Goal: Task Accomplishment & Management: Use online tool/utility

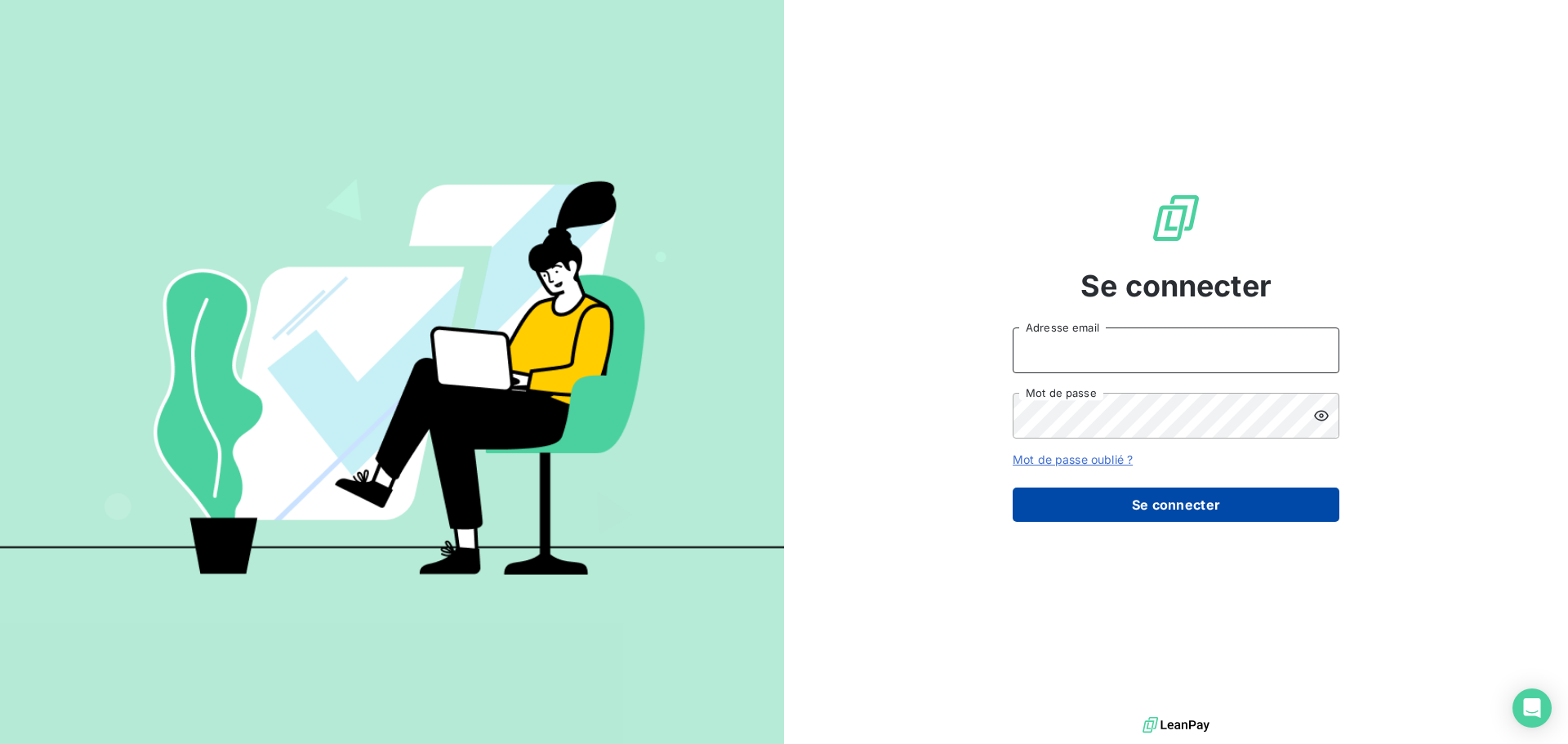
type input "[EMAIL_ADDRESS][DOMAIN_NAME]"
click at [1096, 499] on button "Se connecter" at bounding box center [1176, 505] width 326 height 34
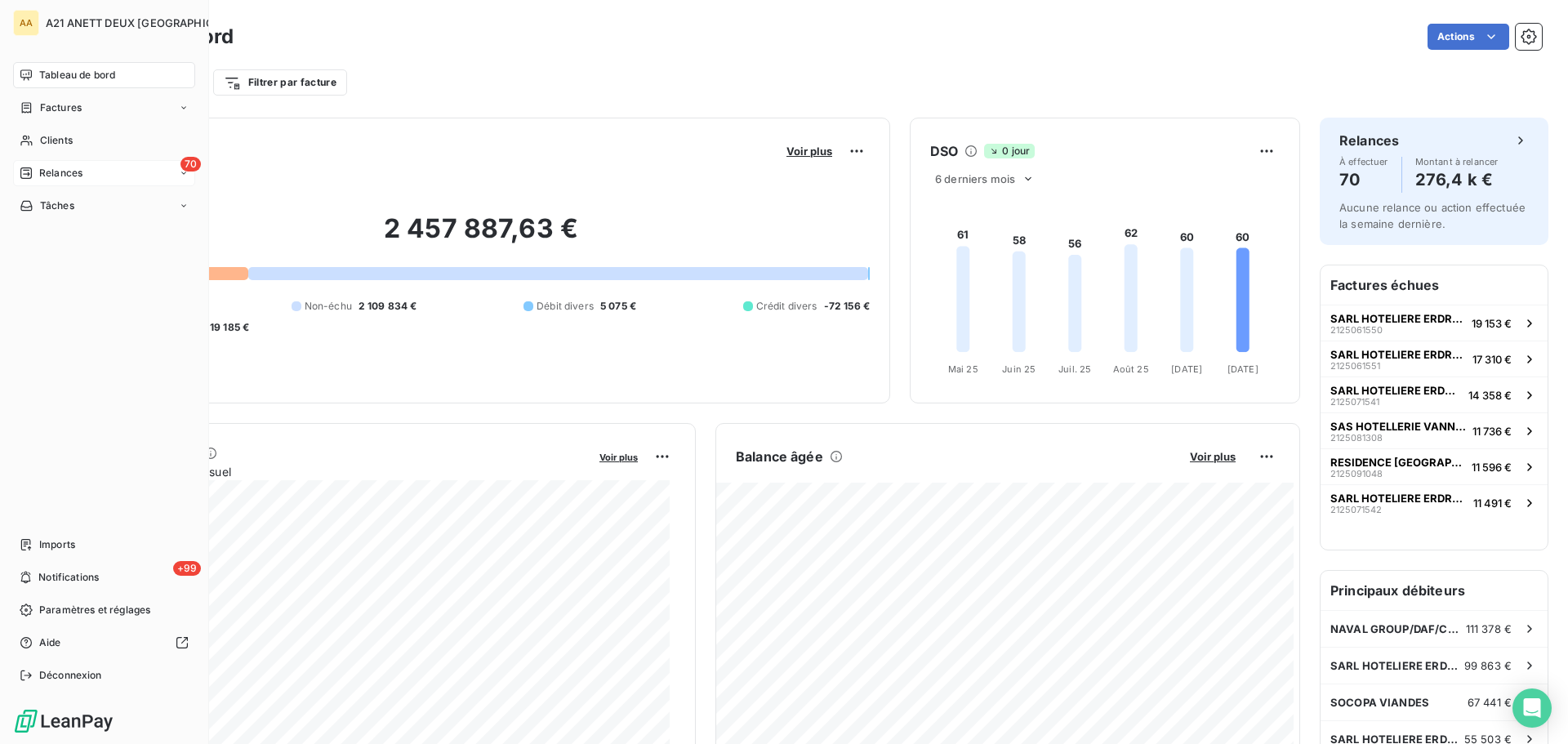
click at [26, 176] on icon at bounding box center [26, 172] width 13 height 13
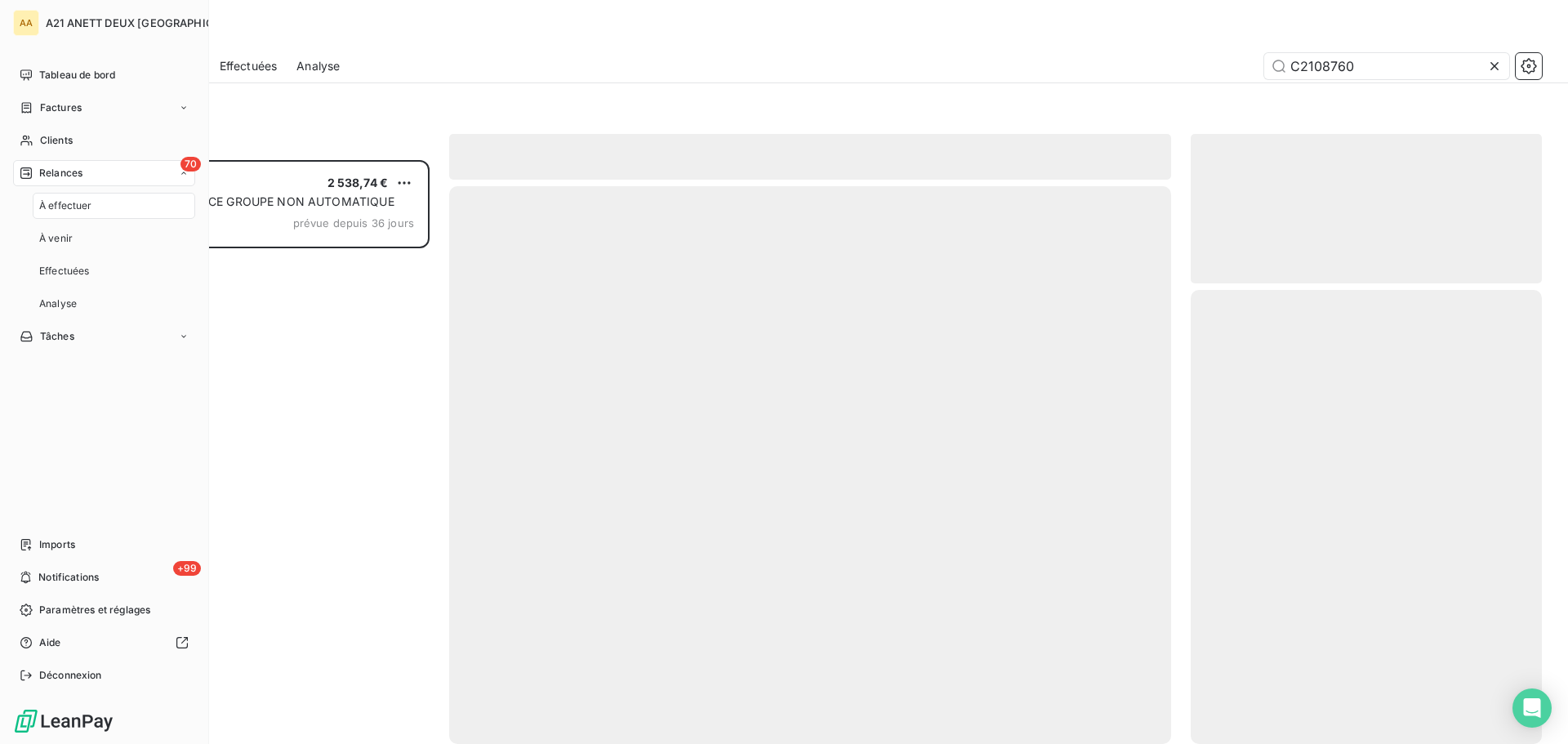
scroll to position [572, 338]
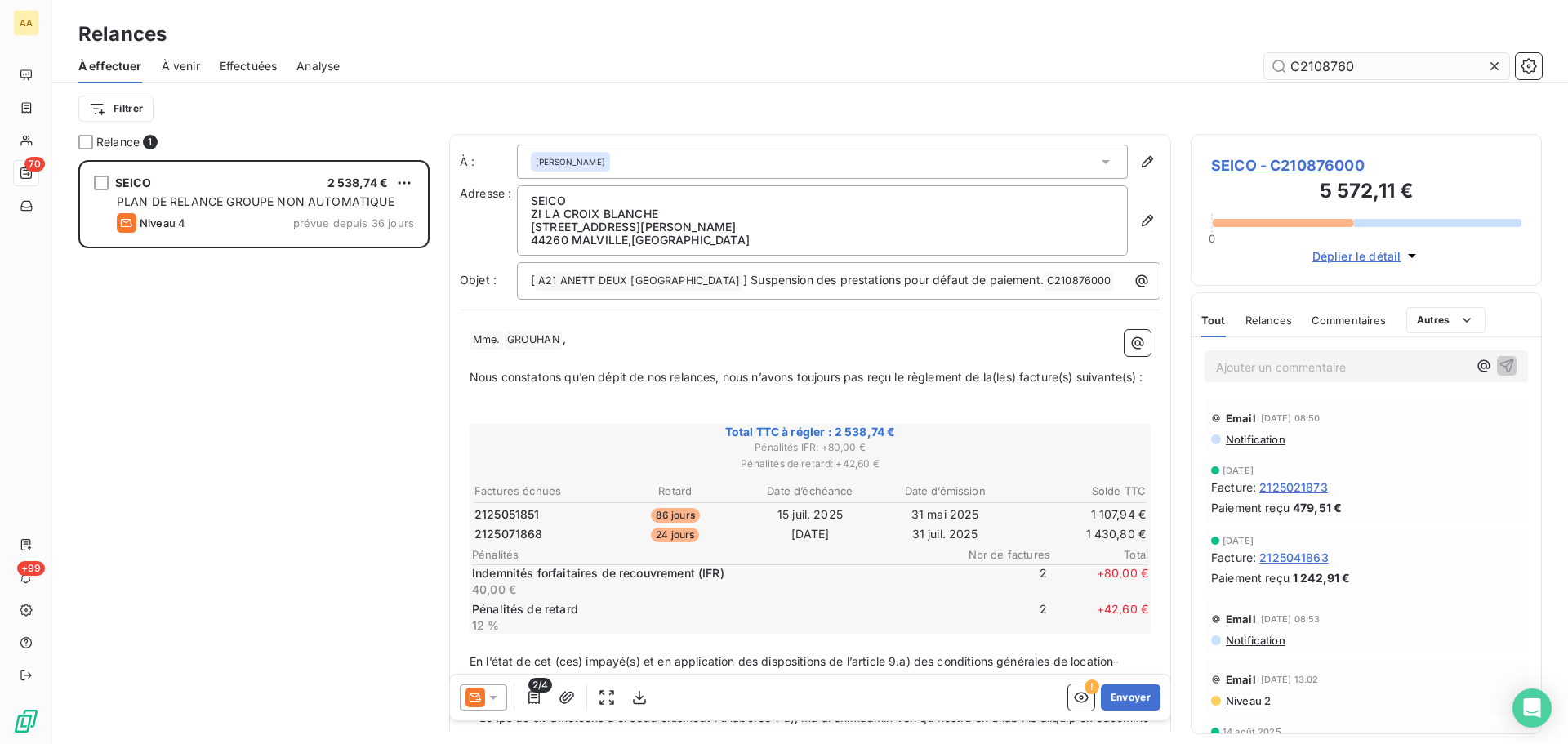
drag, startPoint x: 1393, startPoint y: 63, endPoint x: 1323, endPoint y: 66, distance: 70.1
click at [1323, 66] on input "C2108760" at bounding box center [1386, 66] width 245 height 26
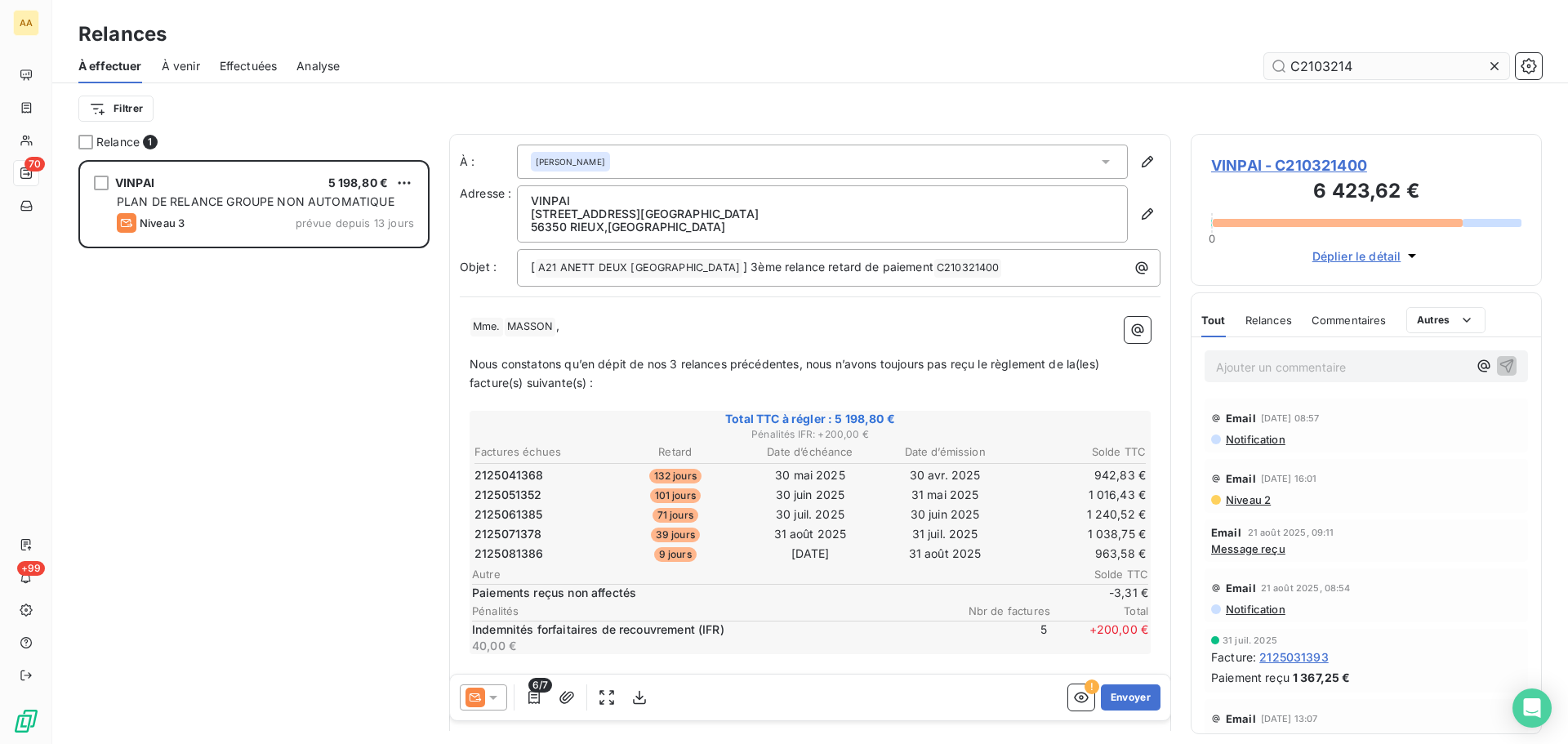
scroll to position [572, 338]
click at [1278, 322] on span "Relances" at bounding box center [1268, 320] width 46 height 13
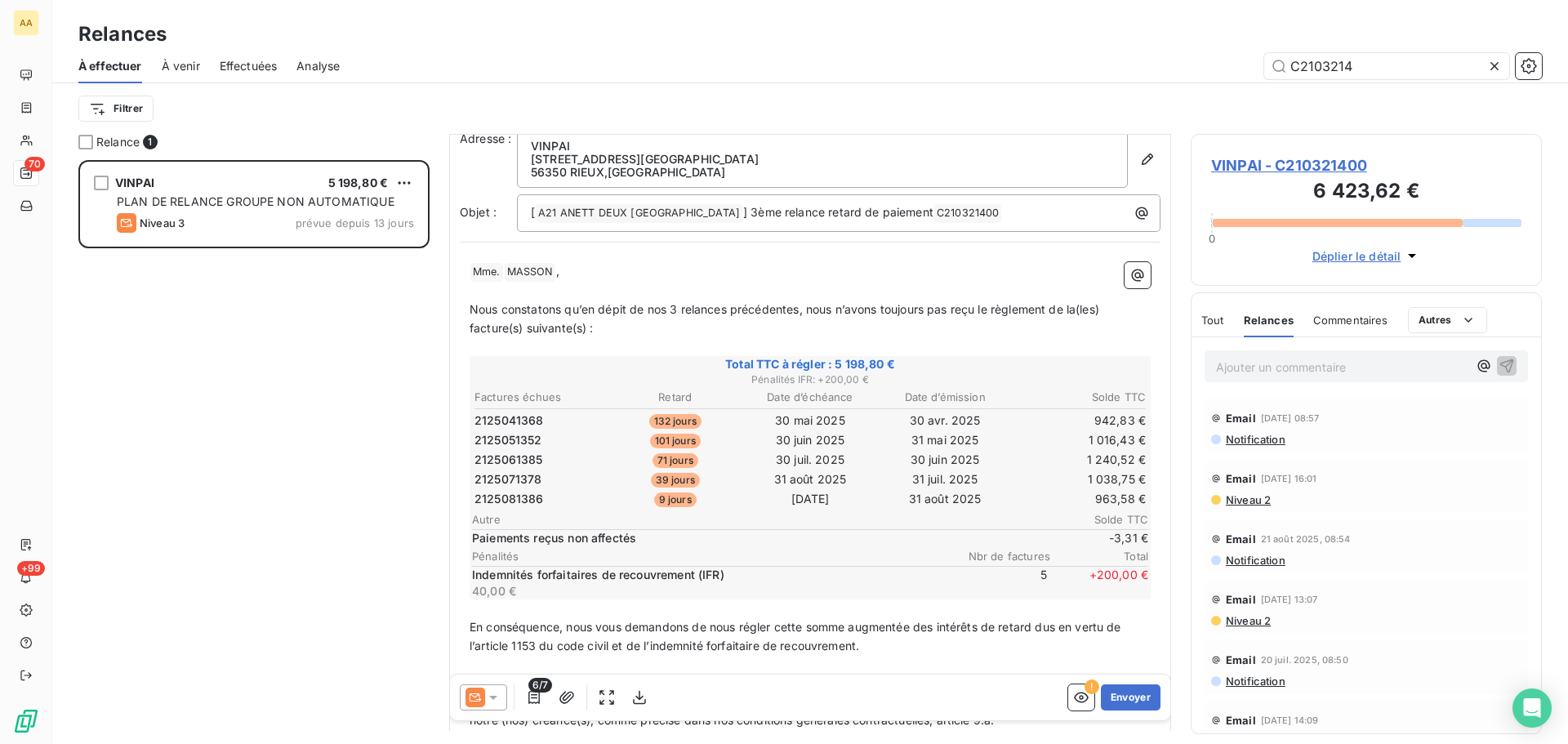
scroll to position [0, 0]
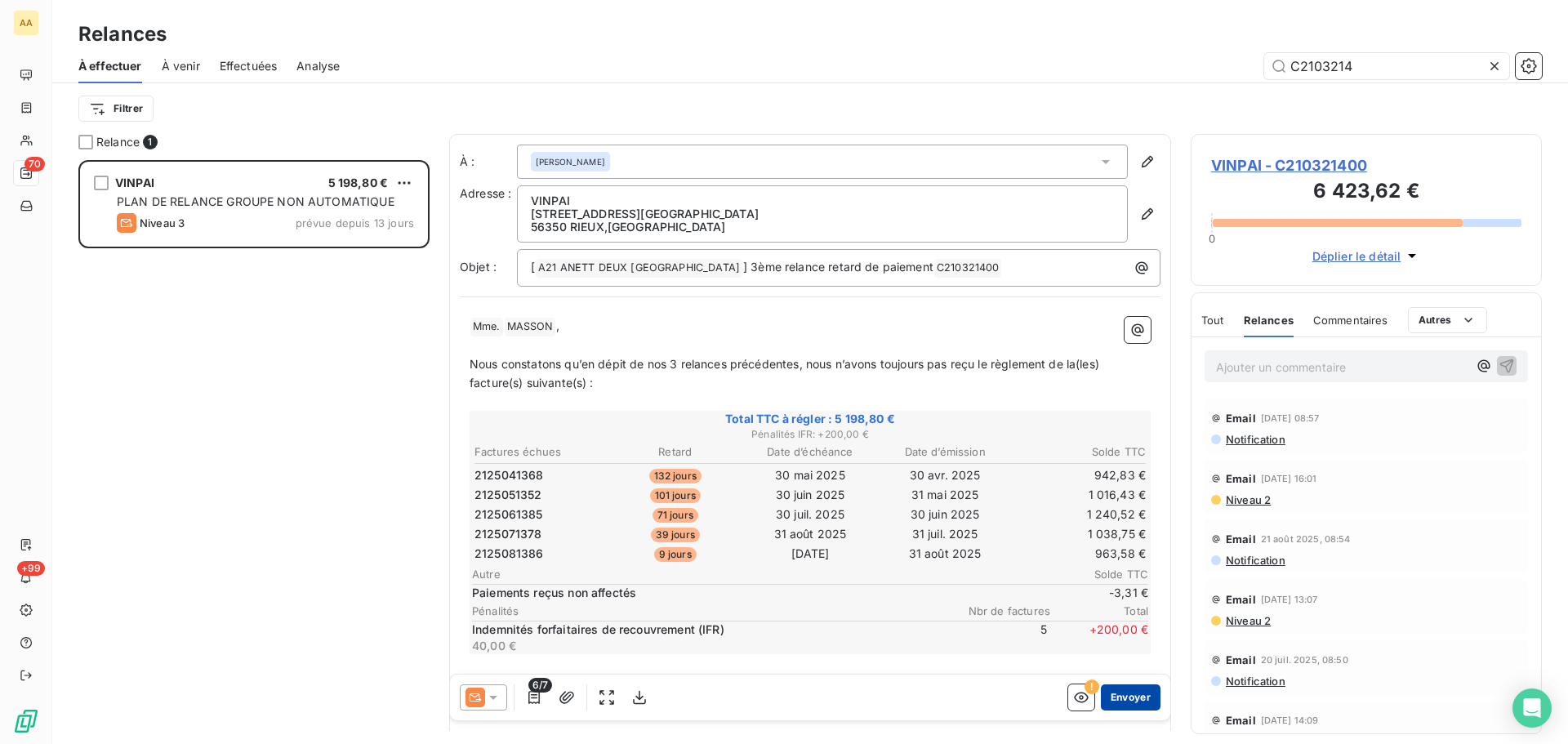
click at [1113, 701] on button "Envoyer" at bounding box center [1131, 698] width 60 height 26
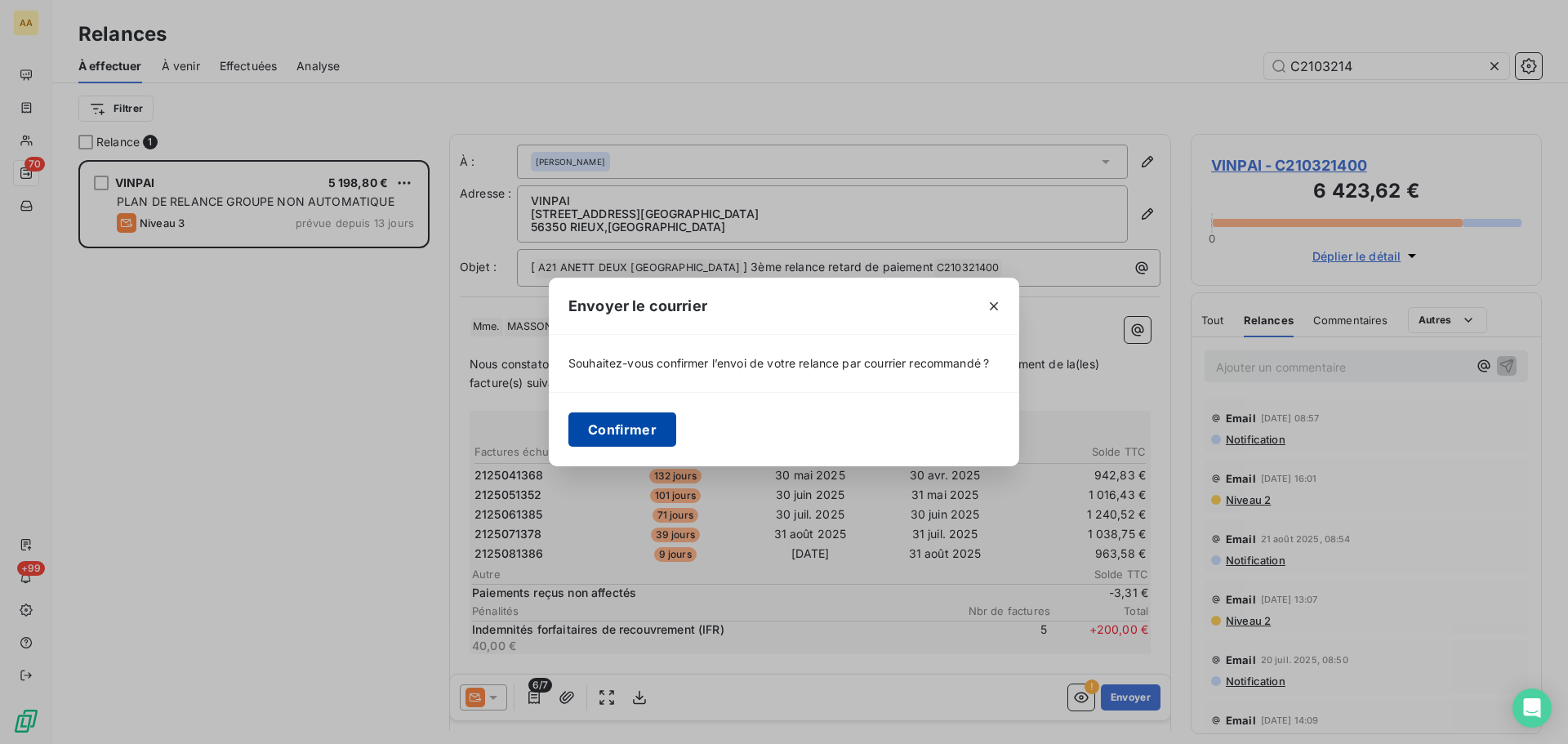
click at [601, 429] on button "Confirmer" at bounding box center [622, 429] width 108 height 34
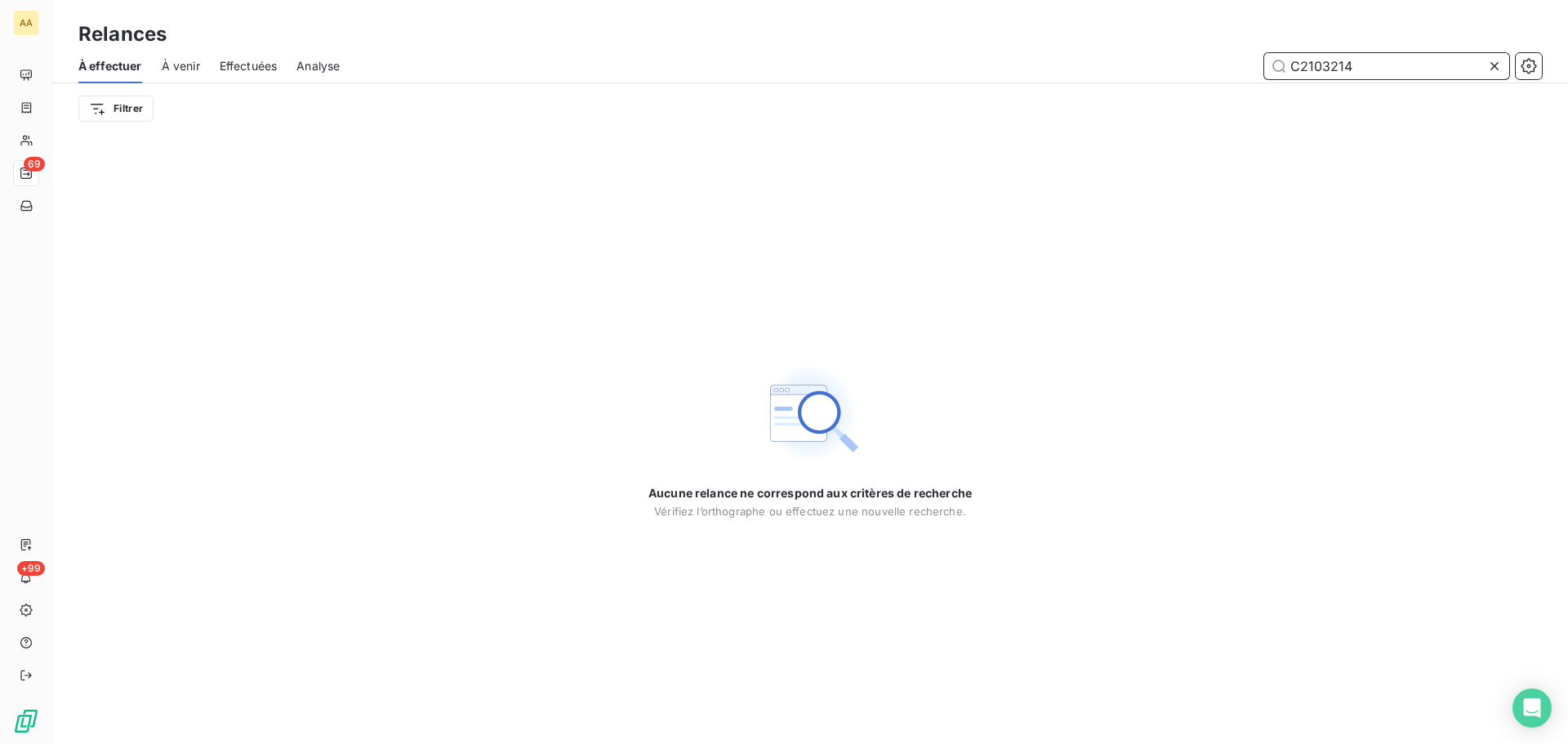
drag, startPoint x: 1371, startPoint y: 65, endPoint x: 1325, endPoint y: 70, distance: 46.3
click at [1325, 70] on input "C2103214" at bounding box center [1386, 66] width 245 height 26
click at [1409, 75] on input "C2101739" at bounding box center [1386, 66] width 245 height 26
click at [1367, 59] on input "C2101739" at bounding box center [1386, 66] width 245 height 26
click at [1366, 72] on input "C2101739" at bounding box center [1386, 66] width 245 height 26
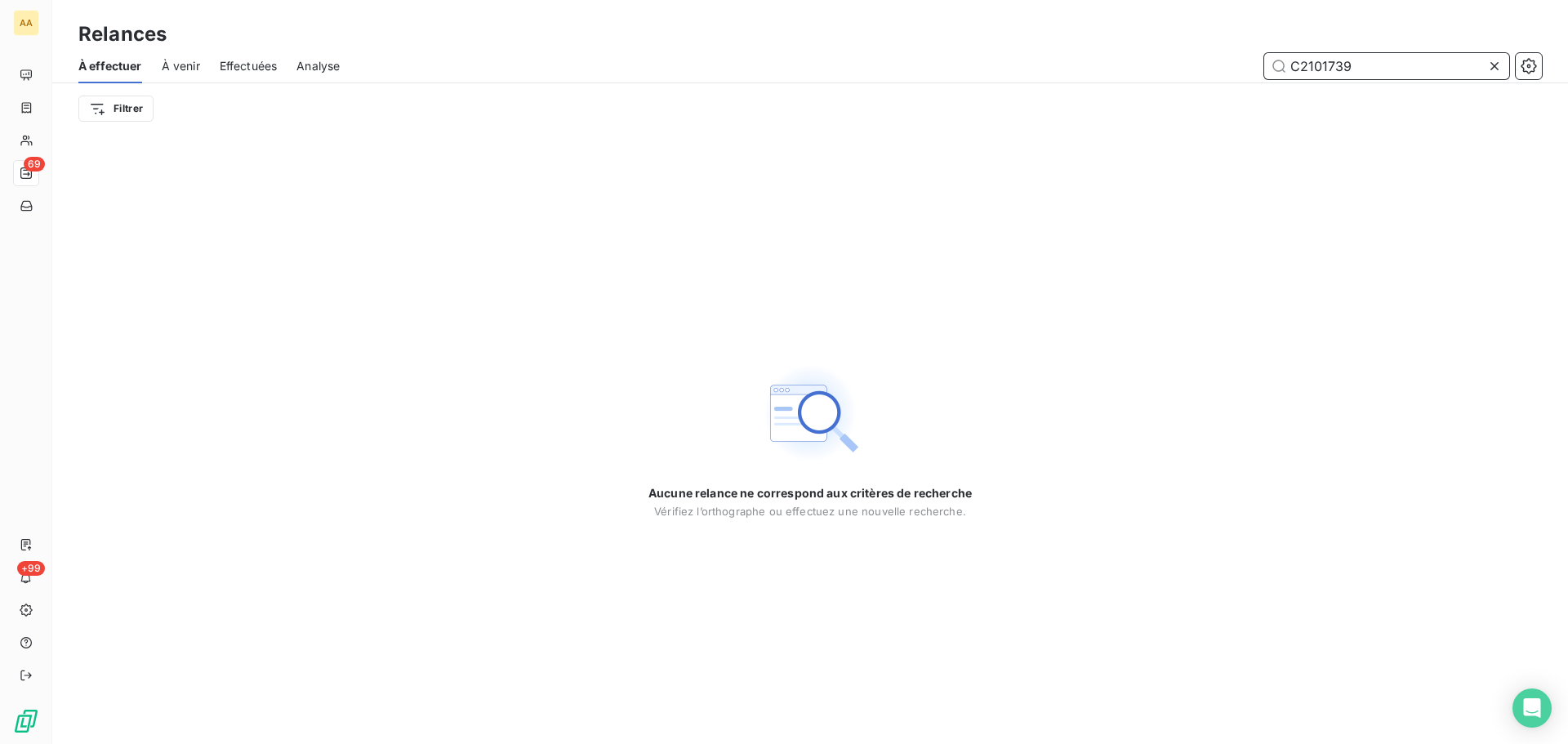
drag, startPoint x: 1381, startPoint y: 60, endPoint x: 1323, endPoint y: 67, distance: 58.4
click at [1323, 67] on input "C2101739" at bounding box center [1386, 66] width 245 height 26
type input "C2102095"
click at [394, 183] on div "Aucune relance ne correspond aux critères de recherche [PERSON_NAME] l’orthogra…" at bounding box center [810, 439] width 1516 height 610
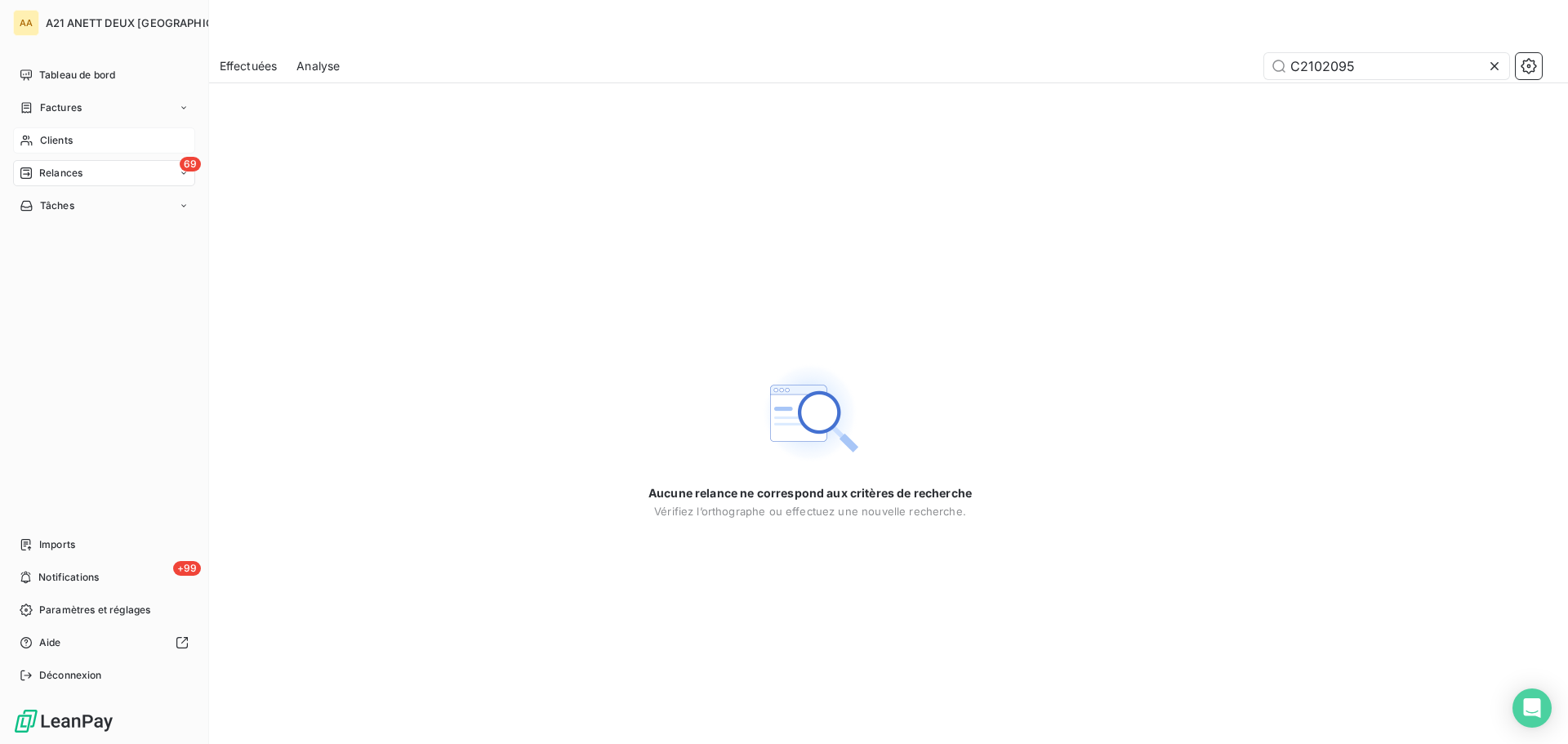
click at [24, 147] on icon at bounding box center [27, 140] width 14 height 13
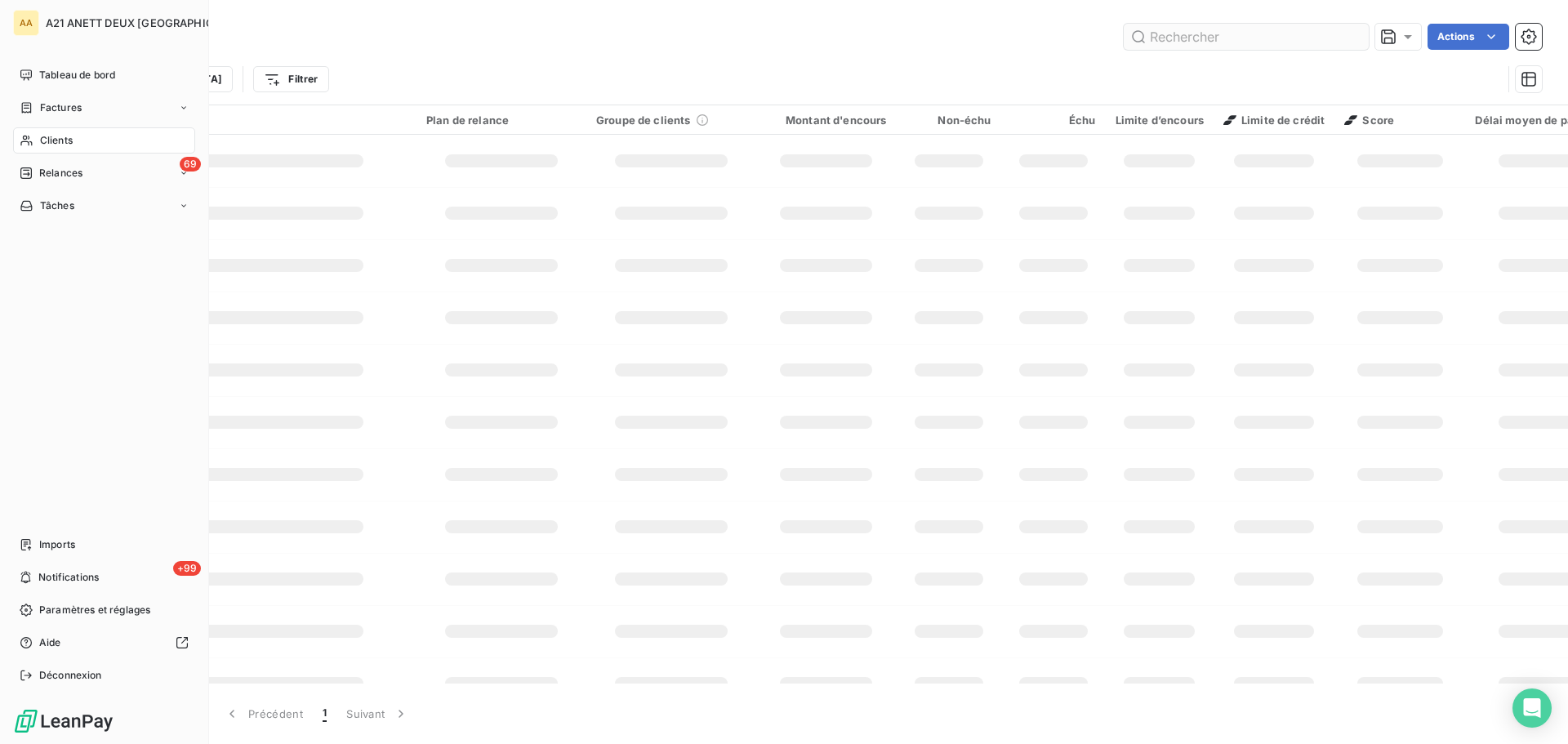
click at [1182, 39] on input "text" at bounding box center [1246, 37] width 245 height 26
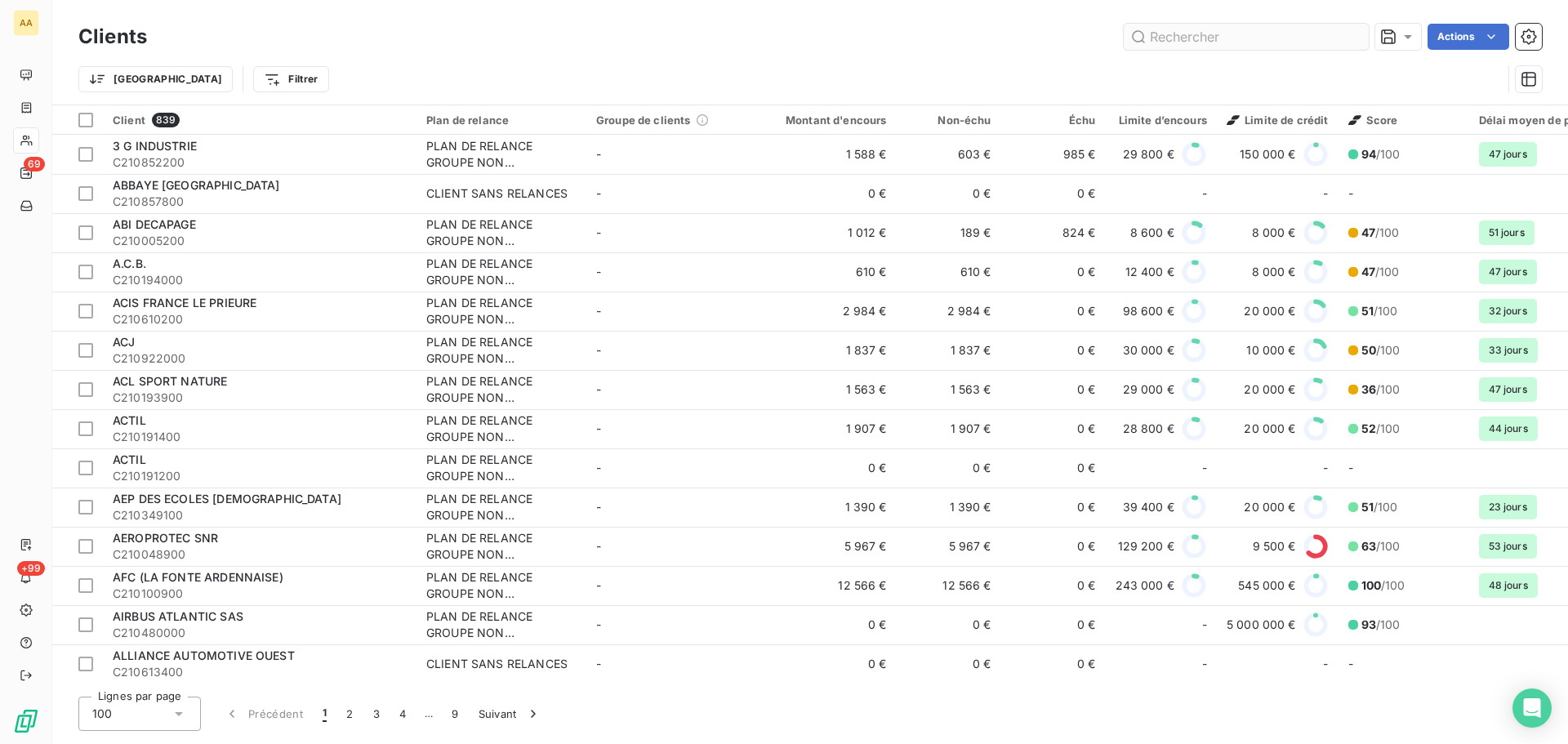
click at [1182, 32] on input "text" at bounding box center [1246, 37] width 245 height 26
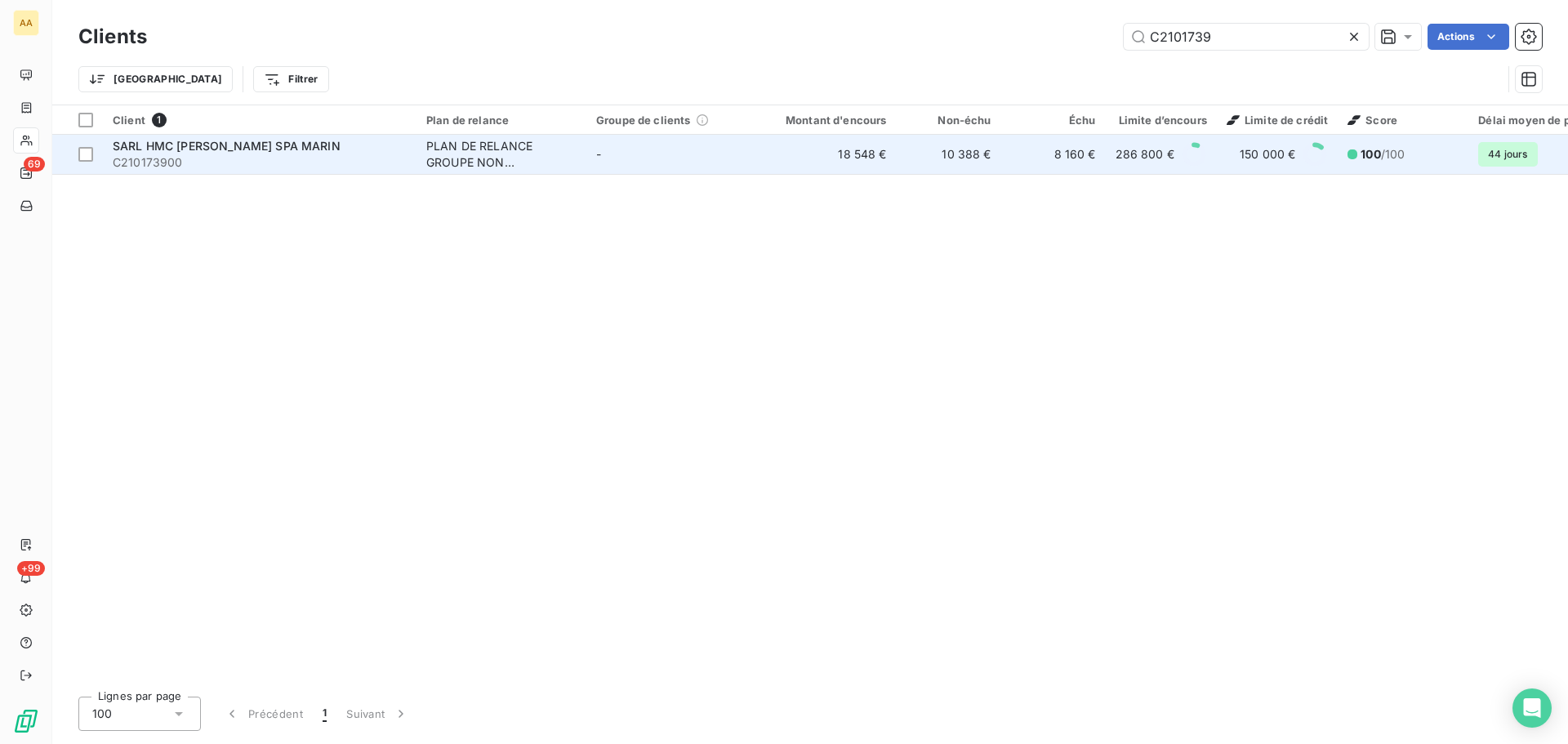
type input "C2101739"
click at [460, 149] on div "PLAN DE RELANCE GROUPE NON AUTOMATIQUE" at bounding box center [500, 154] width 150 height 33
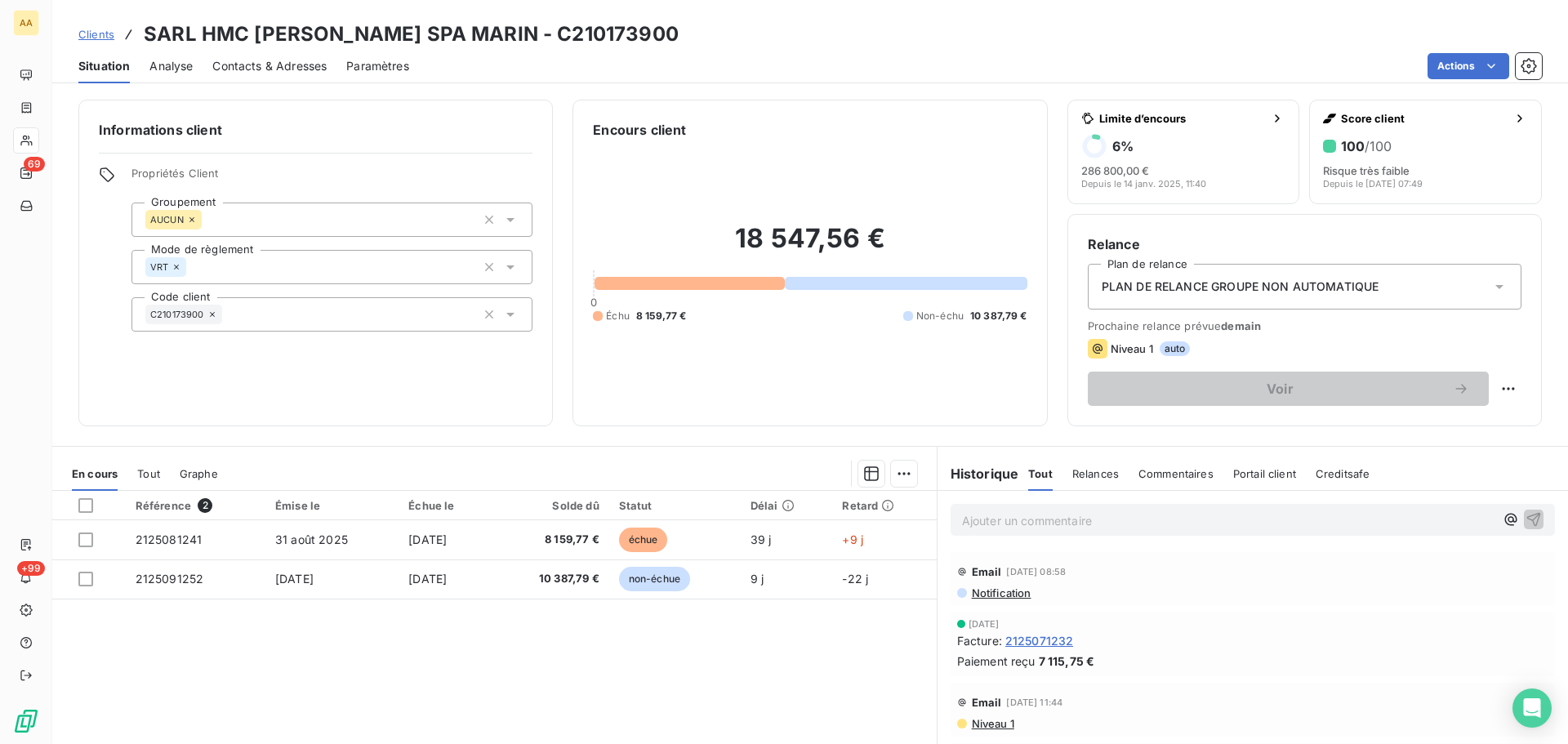
scroll to position [111, 0]
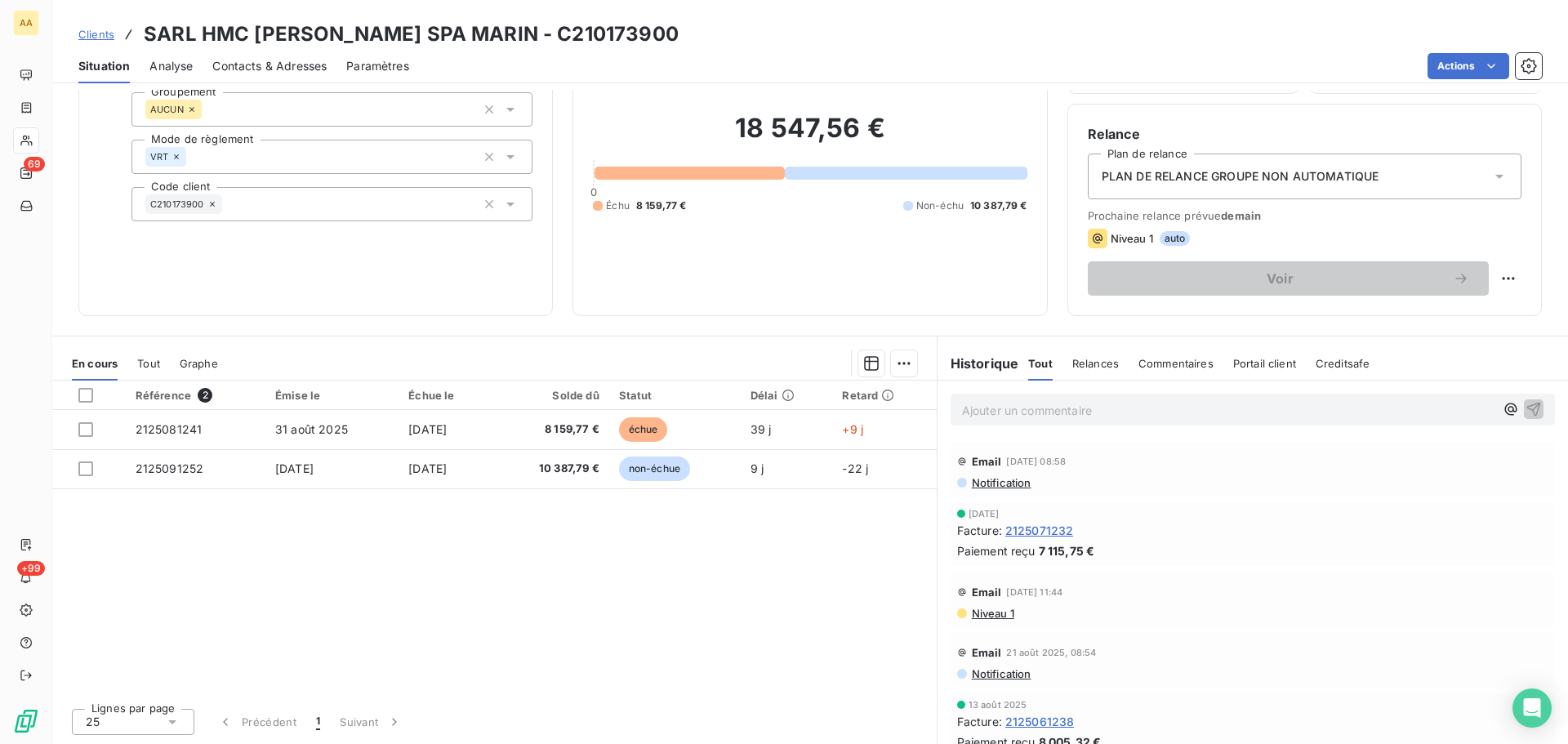
click at [1092, 363] on span "Relances" at bounding box center [1095, 363] width 46 height 13
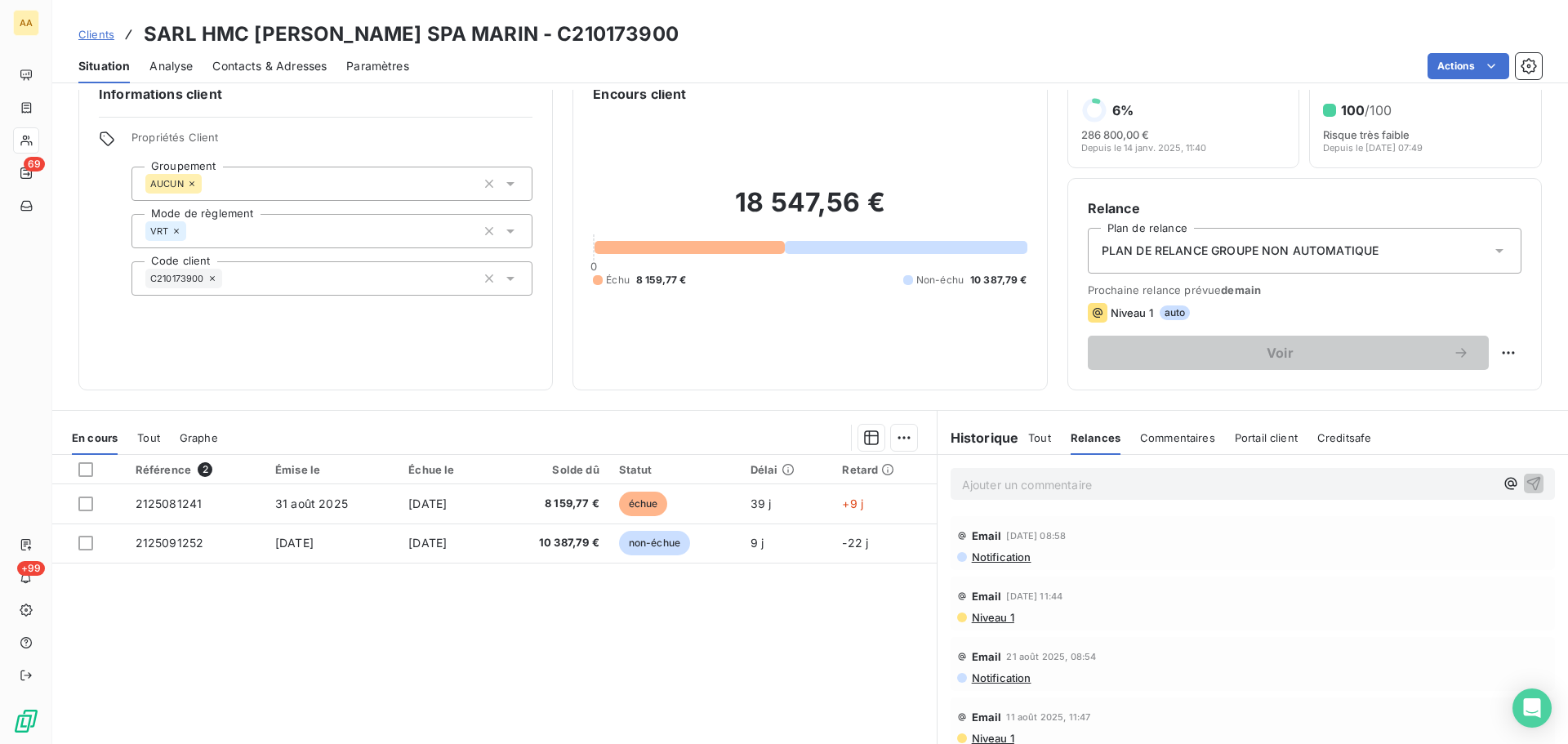
scroll to position [0, 0]
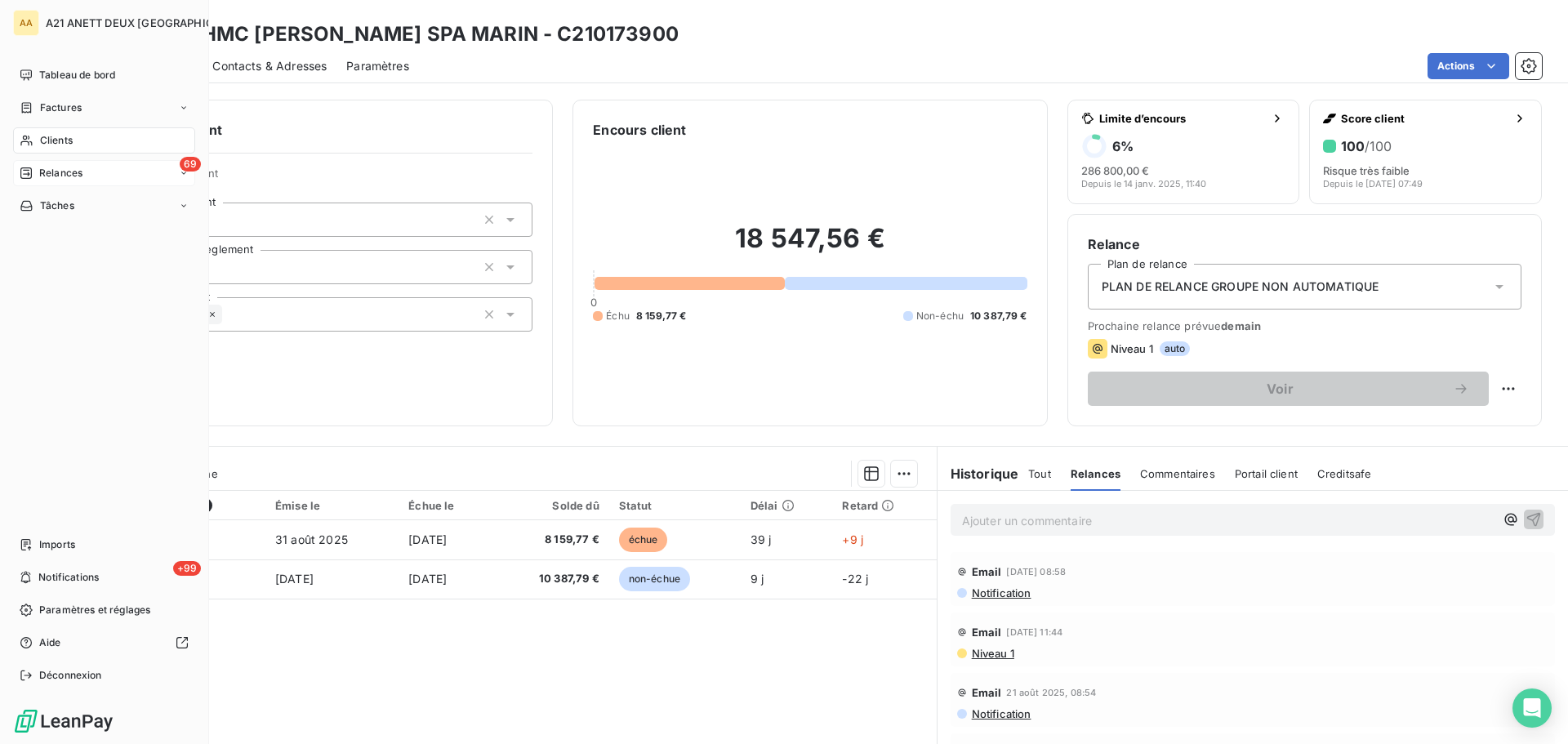
click at [33, 170] on div "Relances" at bounding box center [51, 172] width 63 height 15
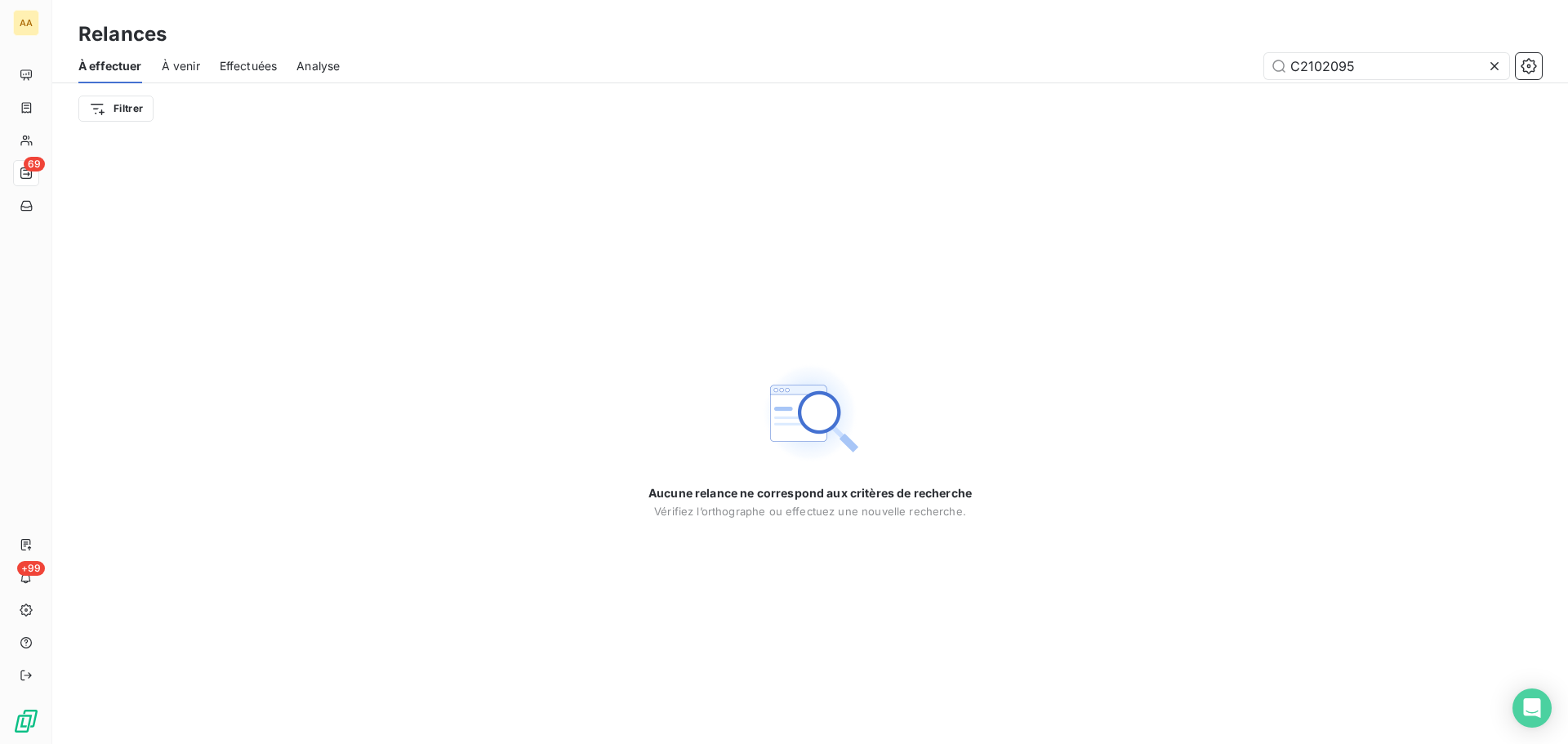
click at [1498, 63] on icon at bounding box center [1494, 66] width 9 height 9
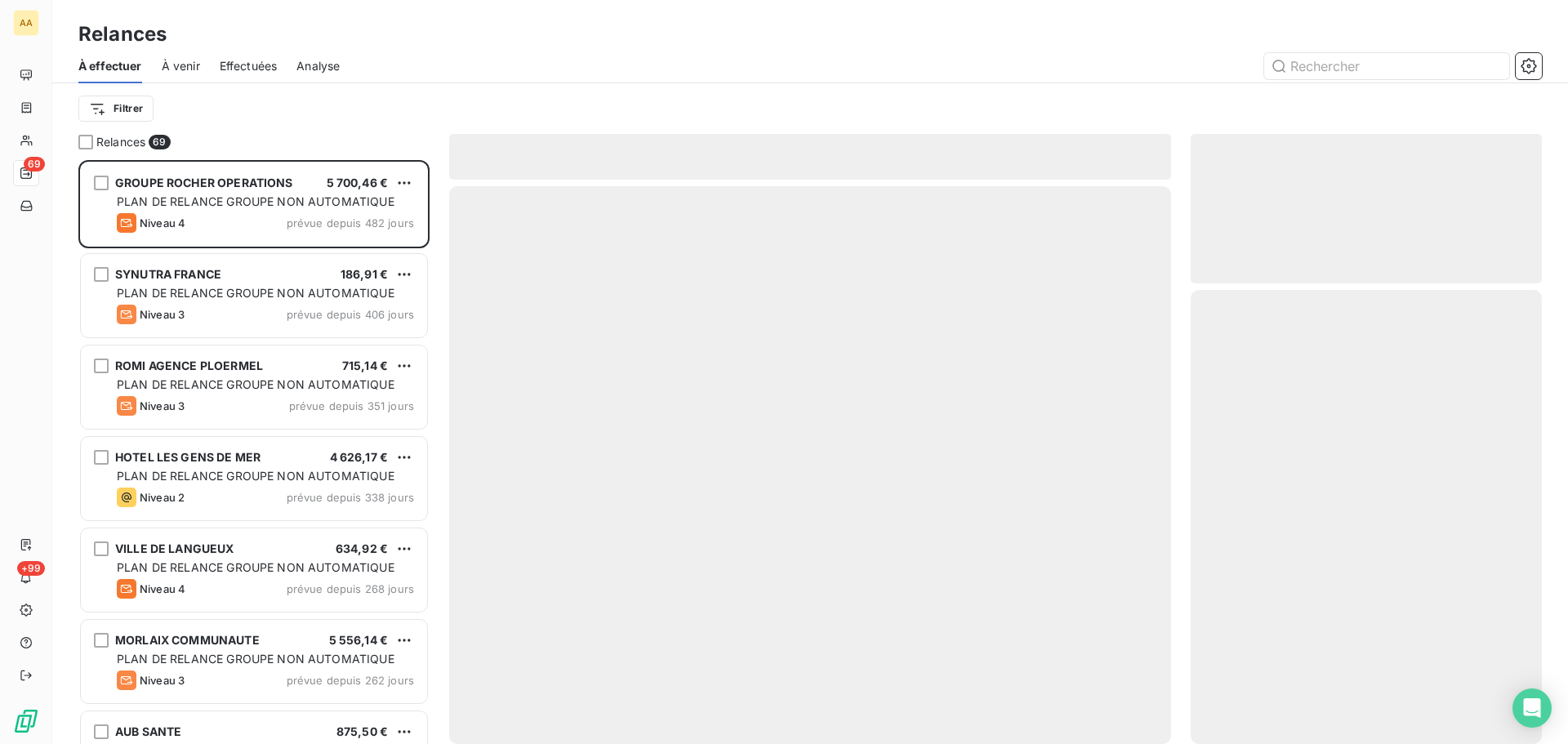
scroll to position [572, 338]
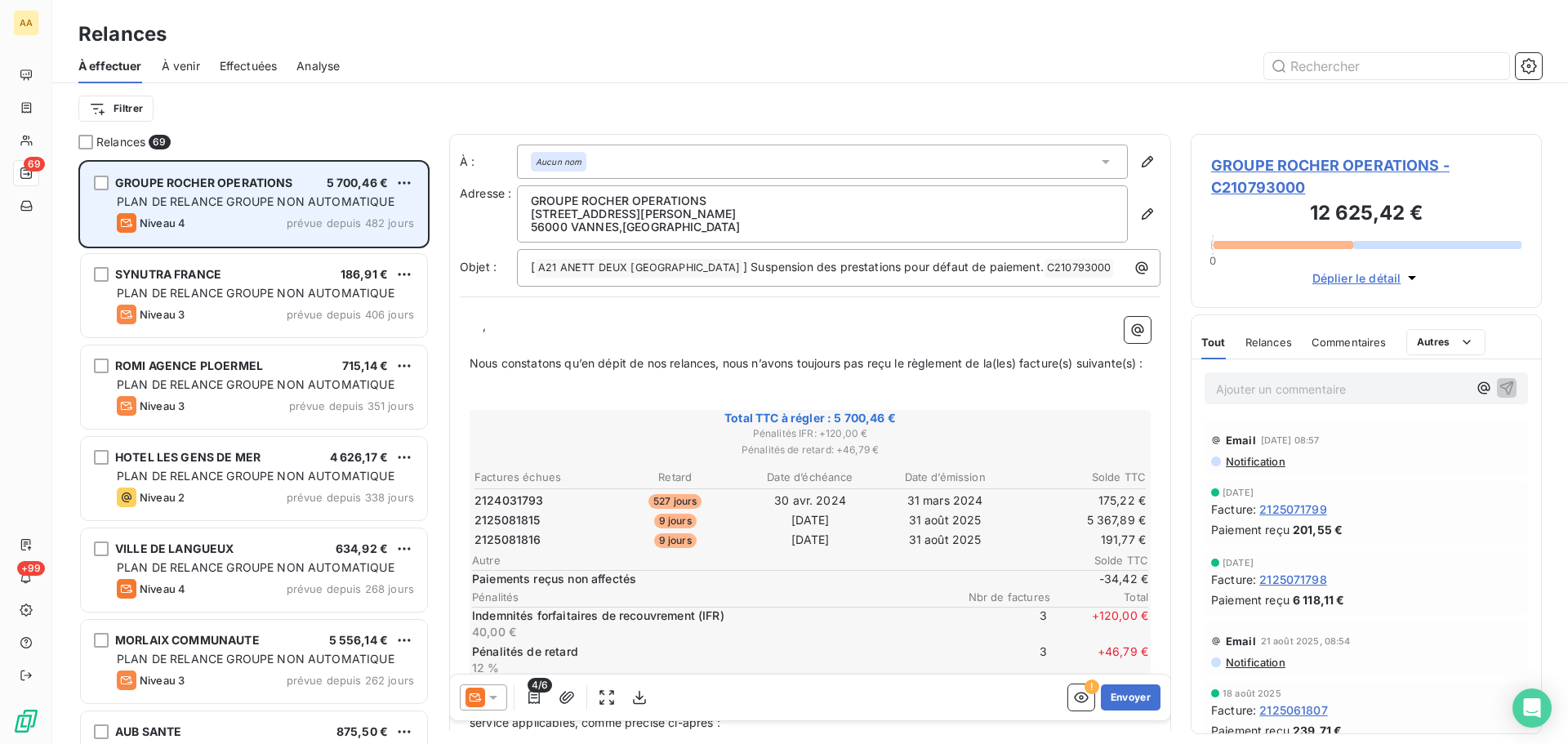
click at [261, 195] on span "PLAN DE RELANCE GROUPE NON AUTOMATIQUE" at bounding box center [255, 201] width 278 height 14
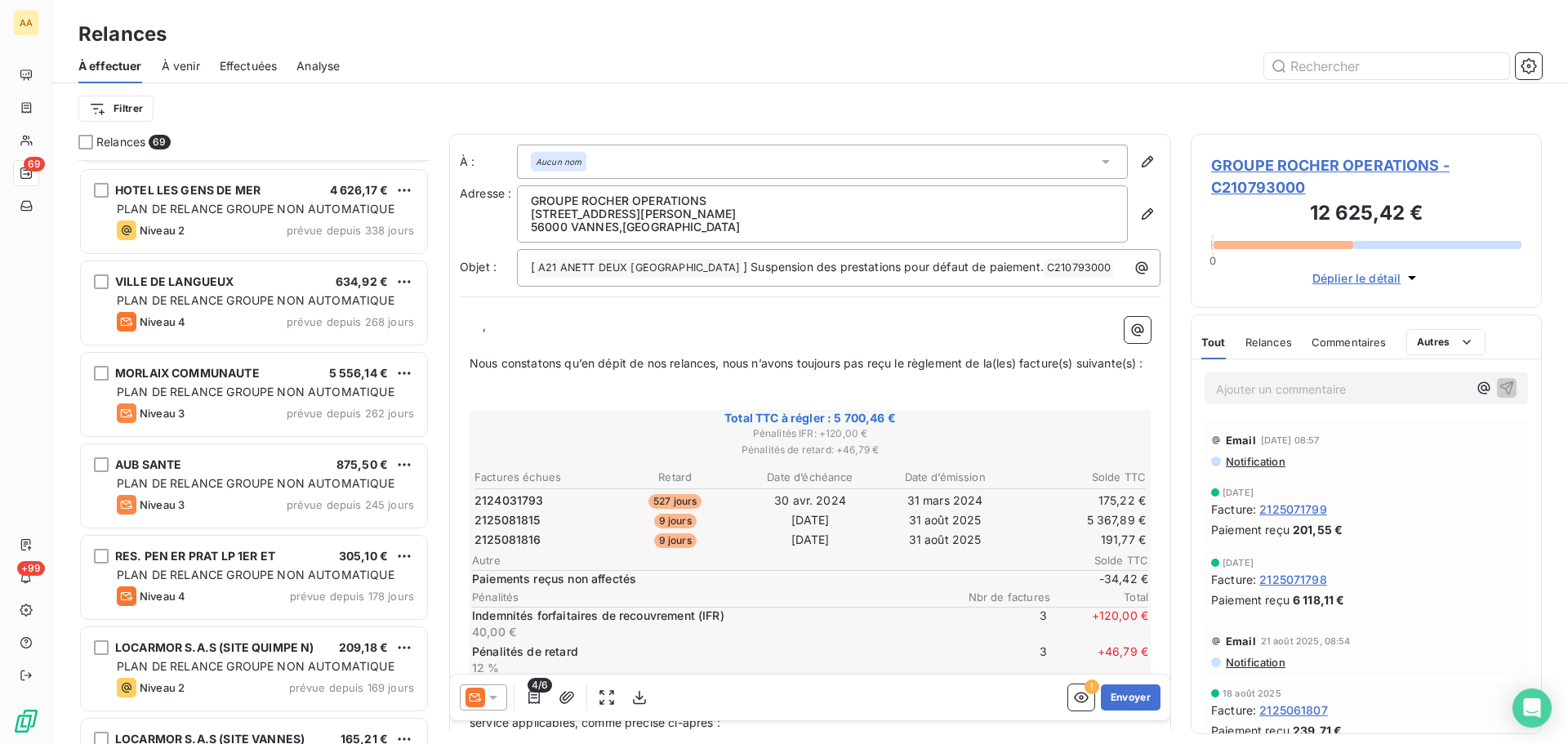
scroll to position [327, 0]
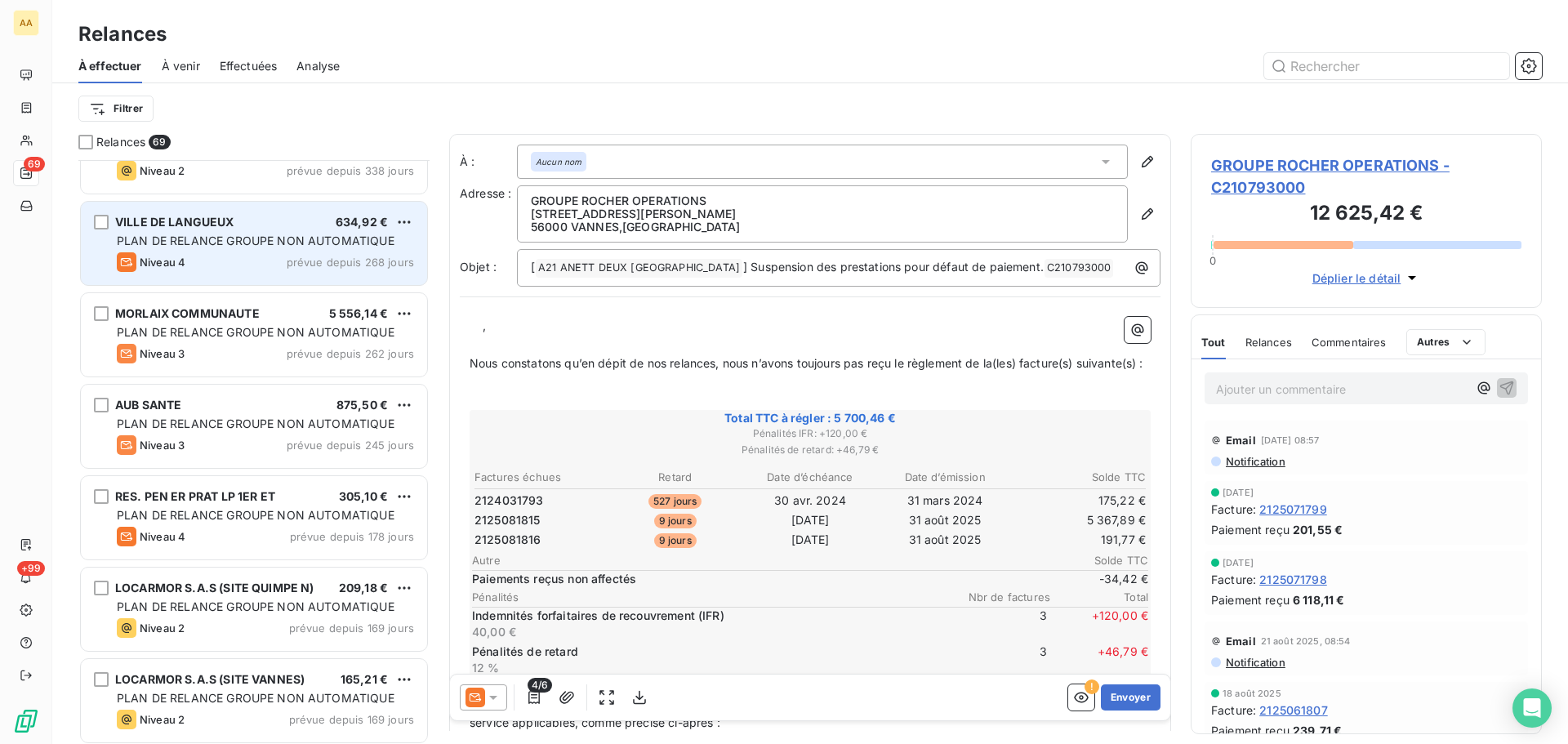
click at [240, 233] on div "PLAN DE RELANCE GROUPE NON AUTOMATIQUE" at bounding box center [265, 241] width 297 height 16
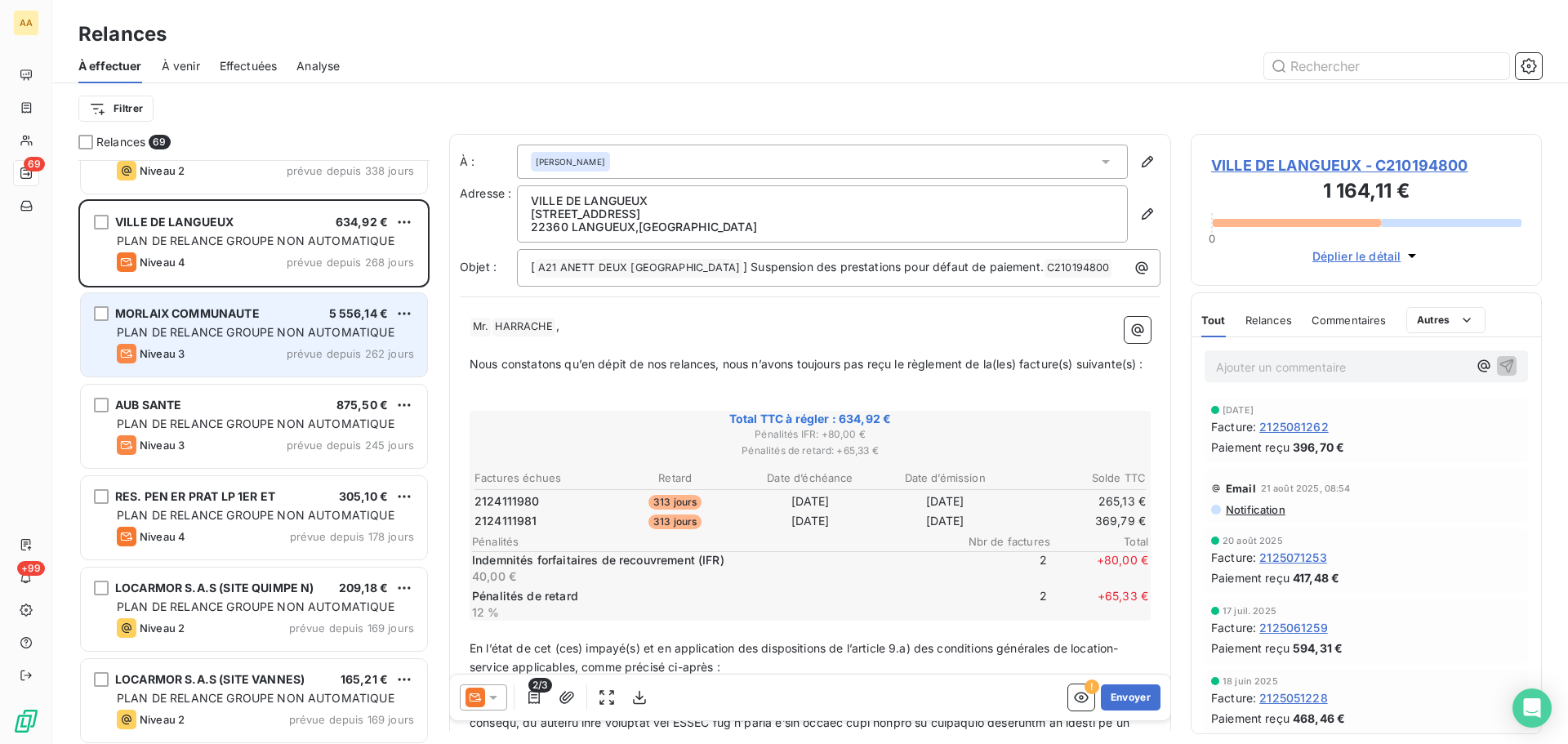
click at [263, 337] on span "PLAN DE RELANCE GROUPE NON AUTOMATIQUE" at bounding box center [255, 332] width 278 height 14
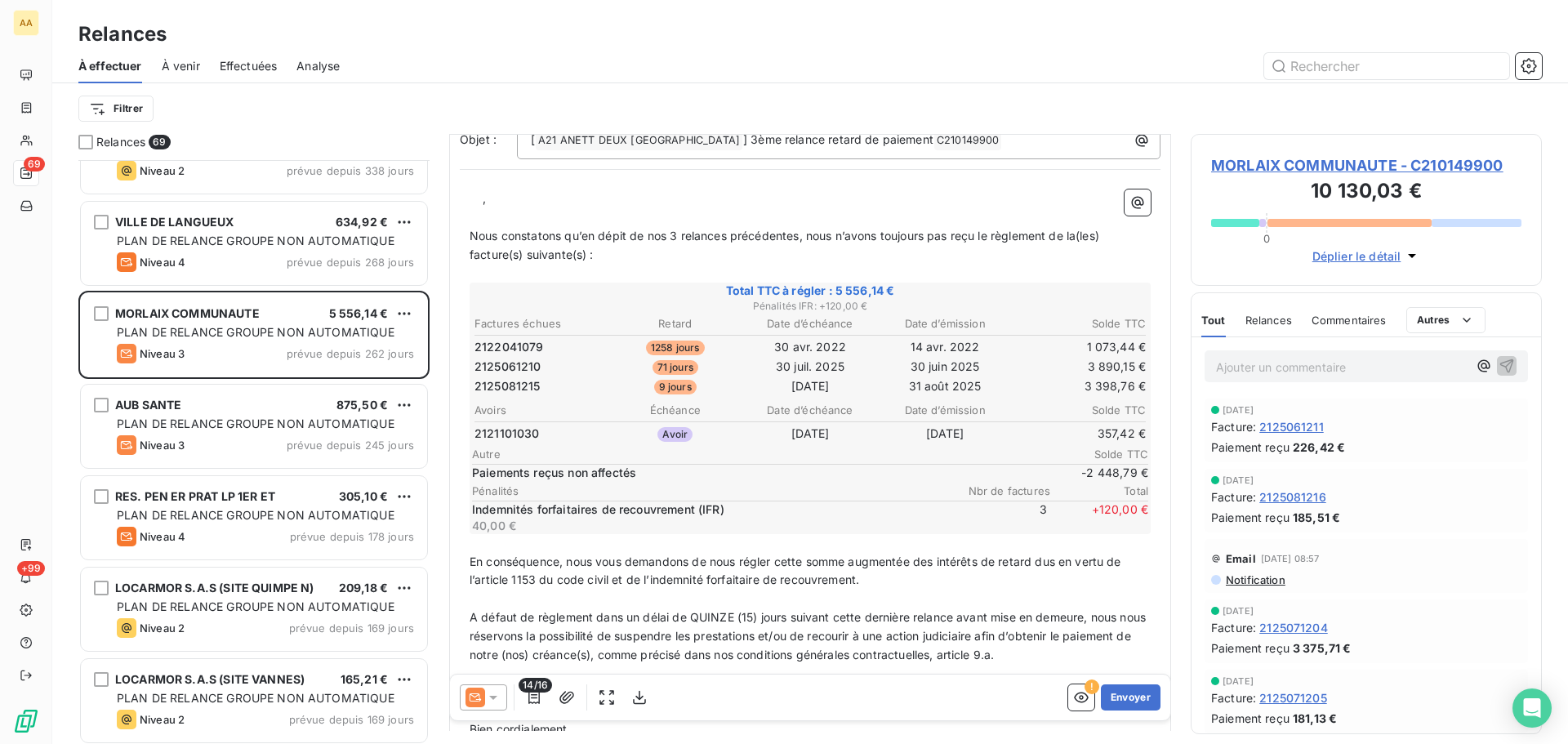
scroll to position [277, 0]
